Goal: Information Seeking & Learning: Understand process/instructions

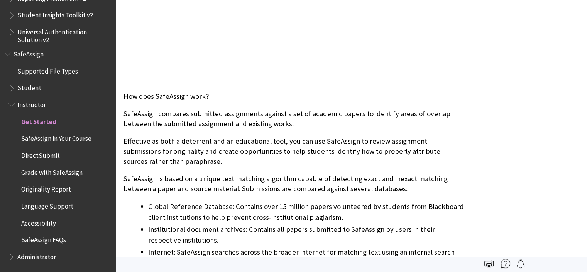
scroll to position [386, 0]
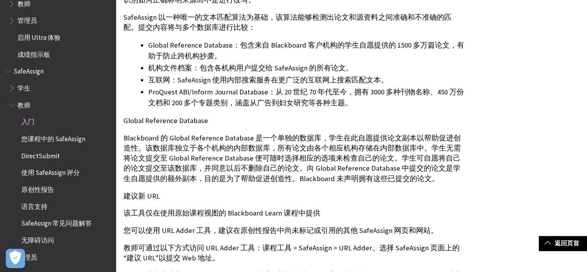
scroll to position [352, 0]
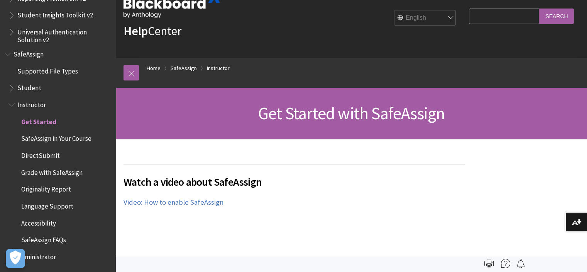
scroll to position [154, 0]
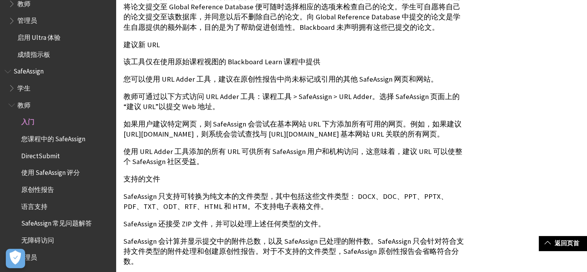
scroll to position [502, 0]
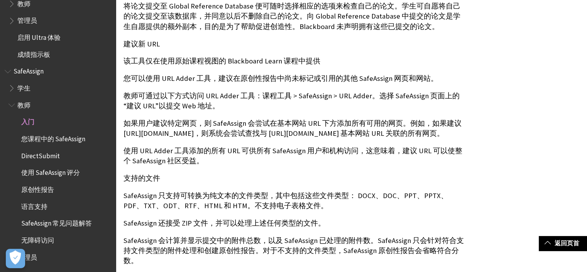
click at [67, 140] on span "您课程中的 SafeAssign" at bounding box center [53, 137] width 64 height 10
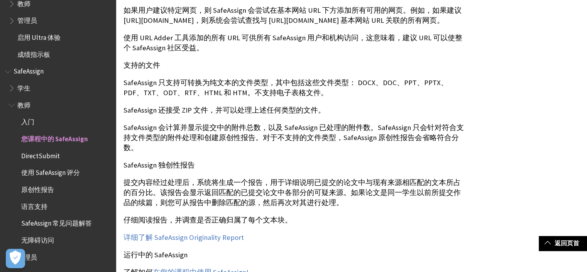
scroll to position [618, 0]
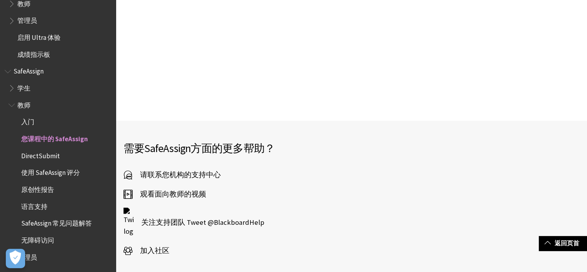
scroll to position [1662, 0]
